Goal: Task Accomplishment & Management: Manage account settings

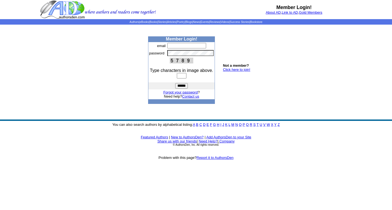
type input "**********"
click at [183, 76] on input "text" at bounding box center [182, 75] width 10 height 5
type input "****"
click at [175, 83] on input "******" at bounding box center [181, 85] width 13 height 5
